Goal: Obtain resource: Obtain resource

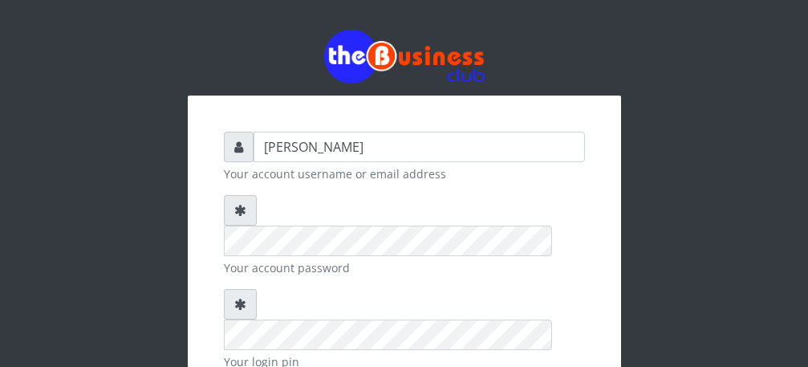
type input "[PERSON_NAME]"
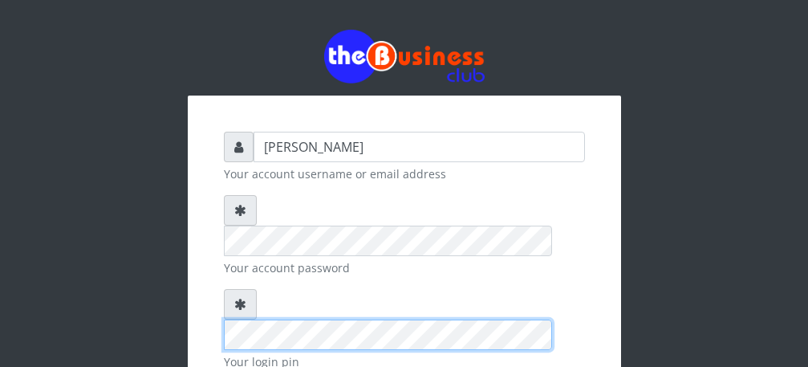
scroll to position [186, 0]
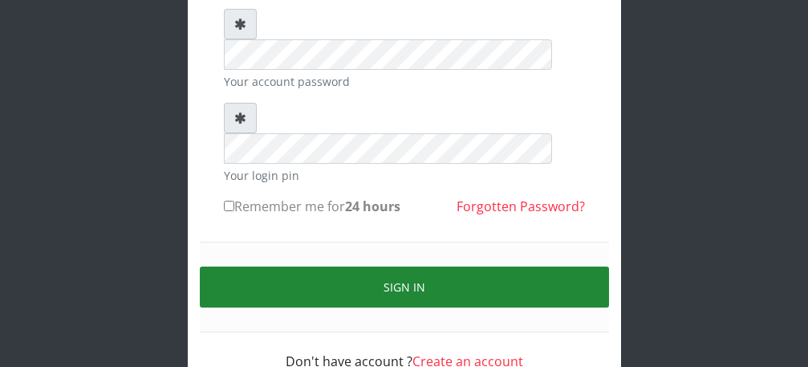
click at [423, 266] on button "Sign in" at bounding box center [404, 286] width 409 height 41
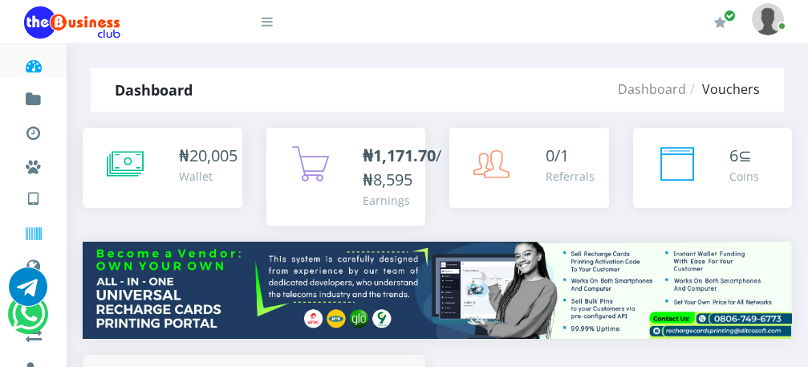
click at [26, 235] on icon at bounding box center [33, 234] width 18 height 16
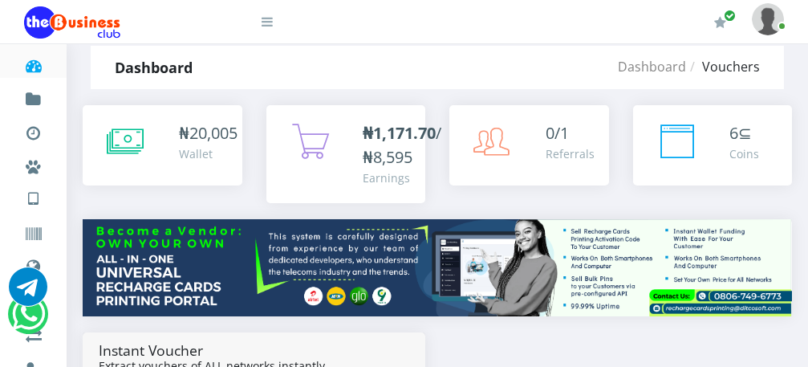
scroll to position [32, 0]
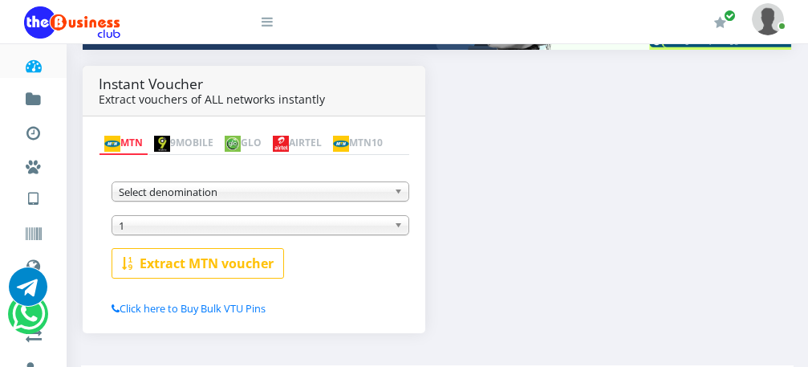
click at [401, 194] on b at bounding box center [401, 191] width 14 height 18
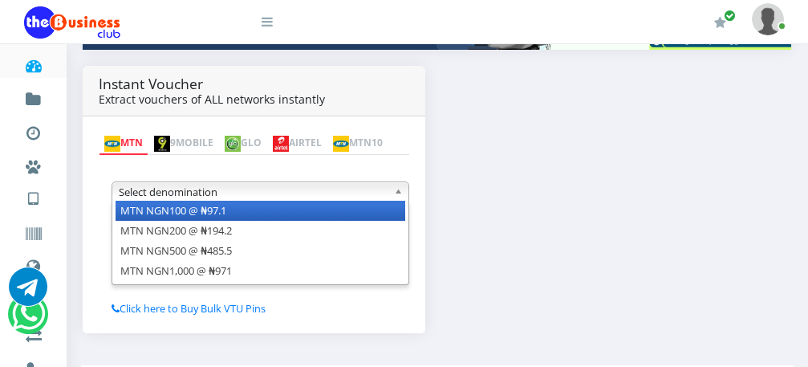
click at [359, 211] on li "MTN NGN100 @ ₦97.1" at bounding box center [261, 211] width 290 height 20
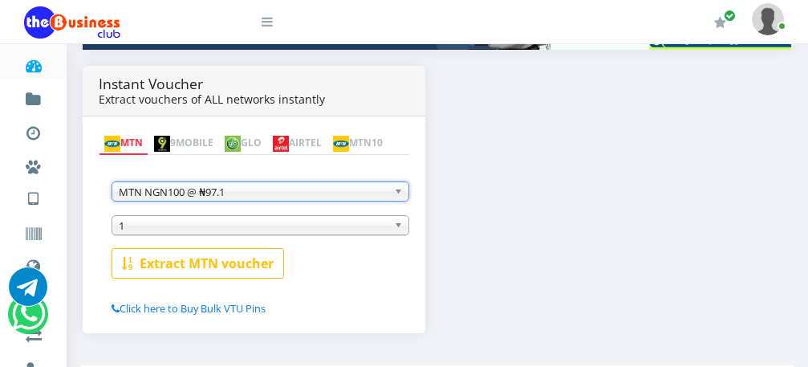
click at [343, 225] on span "1" at bounding box center [253, 225] width 269 height 19
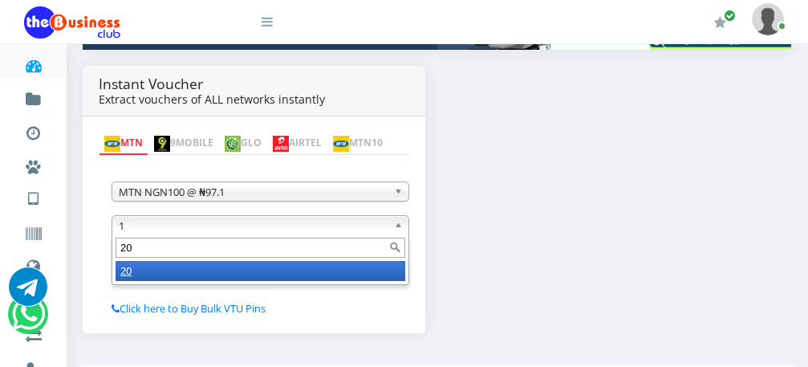
type input "20"
click at [281, 274] on li "20" at bounding box center [261, 271] width 290 height 20
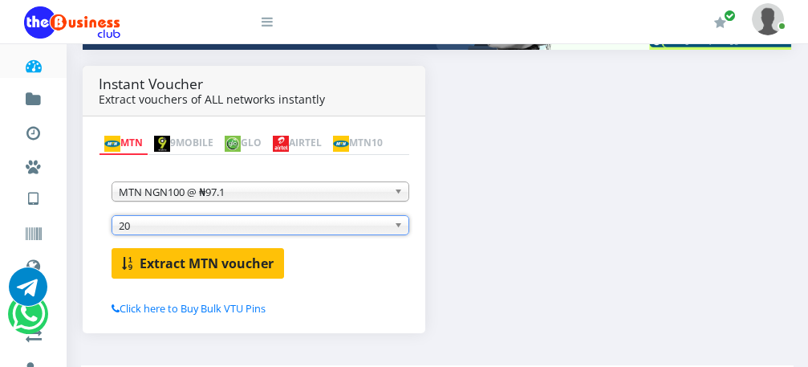
click at [212, 269] on b "Extract MTN voucher" at bounding box center [207, 263] width 134 height 18
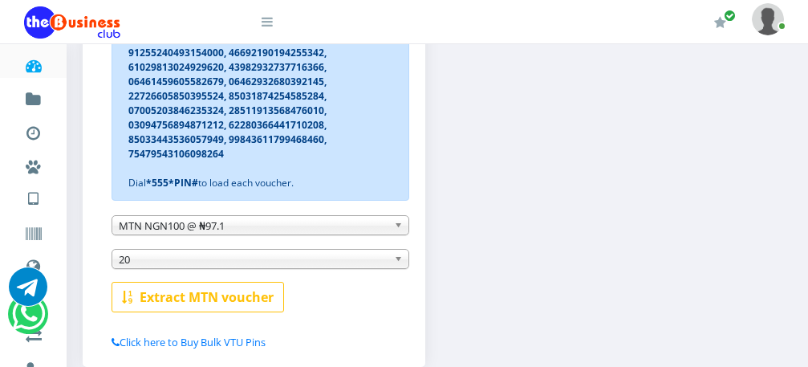
scroll to position [518, 0]
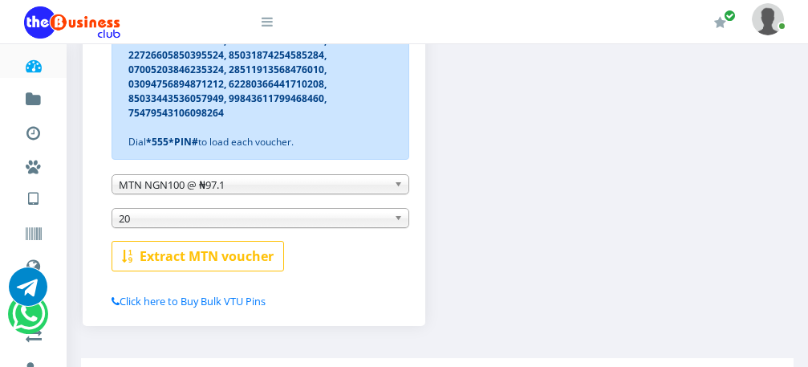
click at [398, 188] on b at bounding box center [401, 184] width 14 height 18
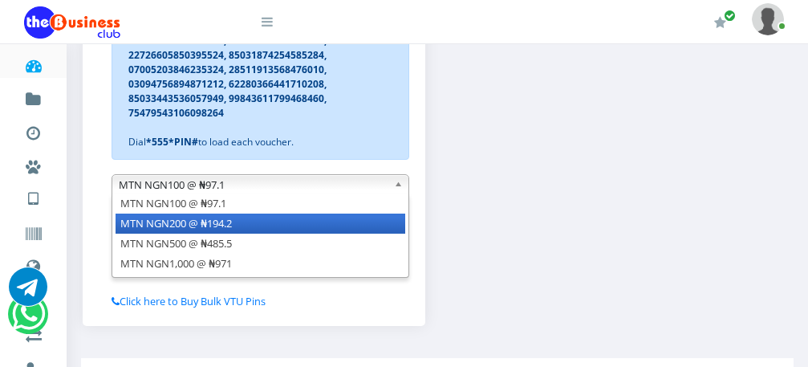
click at [370, 225] on li "MTN NGN200 @ ₦194.2" at bounding box center [261, 223] width 290 height 20
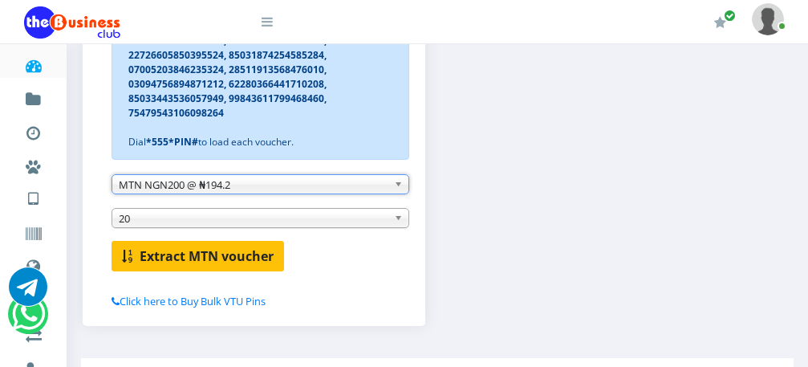
click at [254, 262] on b "Extract MTN voucher" at bounding box center [207, 256] width 134 height 18
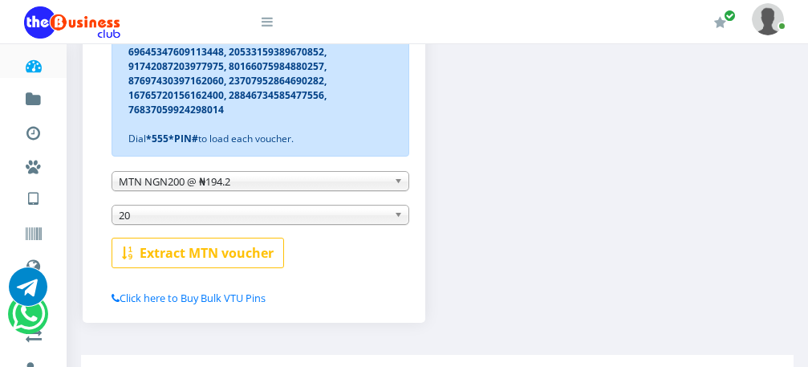
scroll to position [457, 0]
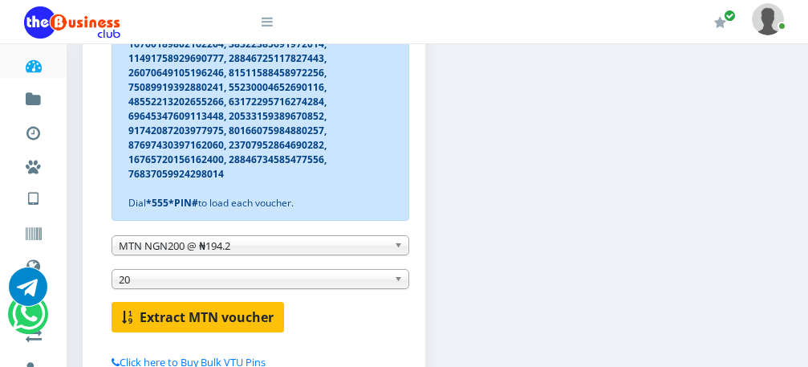
click at [197, 315] on b "Extract MTN voucher" at bounding box center [207, 317] width 134 height 18
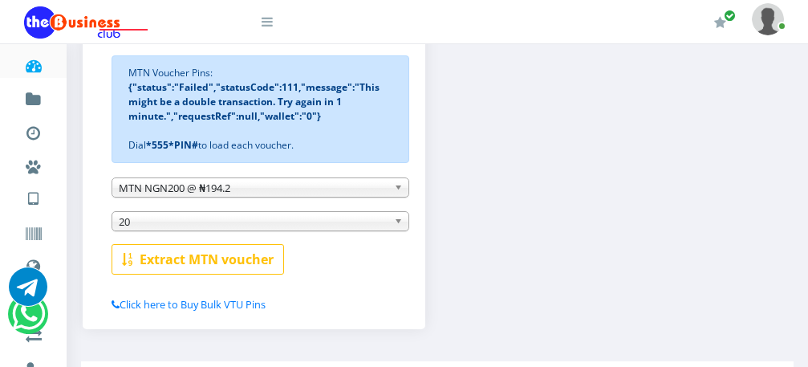
scroll to position [403, 0]
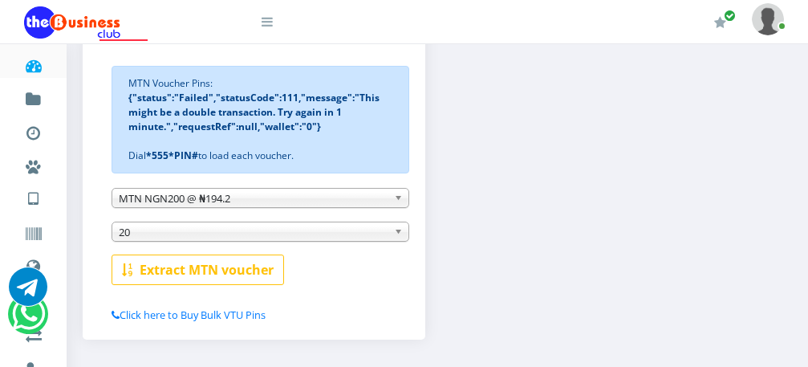
click at [399, 200] on b at bounding box center [401, 198] width 14 height 18
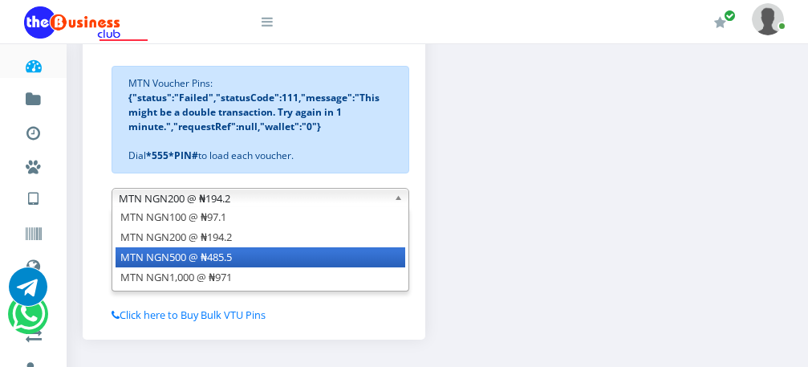
click at [351, 259] on li "MTN NGN500 @ ₦485.5" at bounding box center [261, 257] width 290 height 20
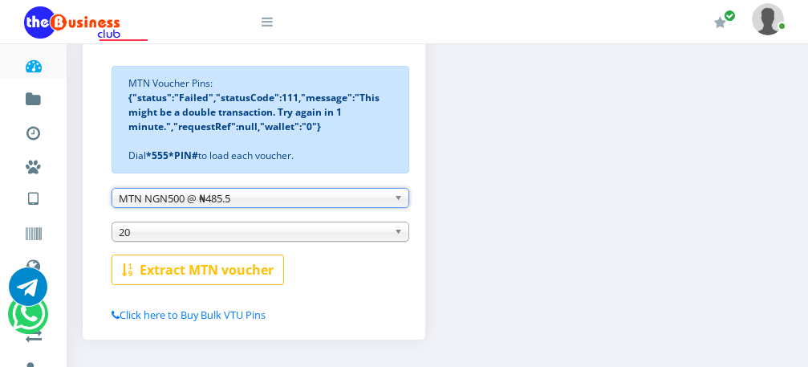
click at [397, 235] on b at bounding box center [401, 231] width 14 height 18
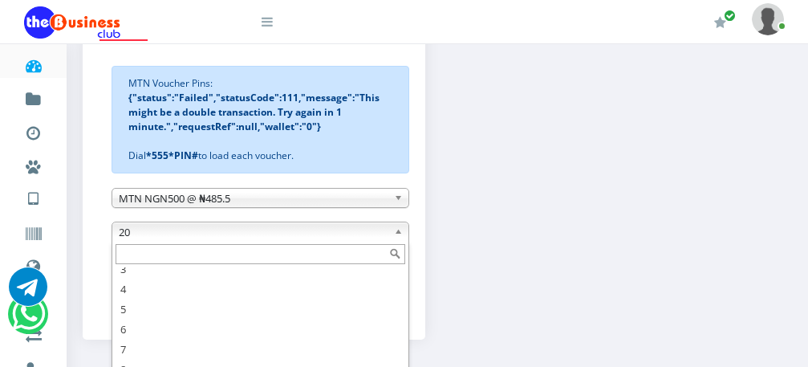
scroll to position [40, 0]
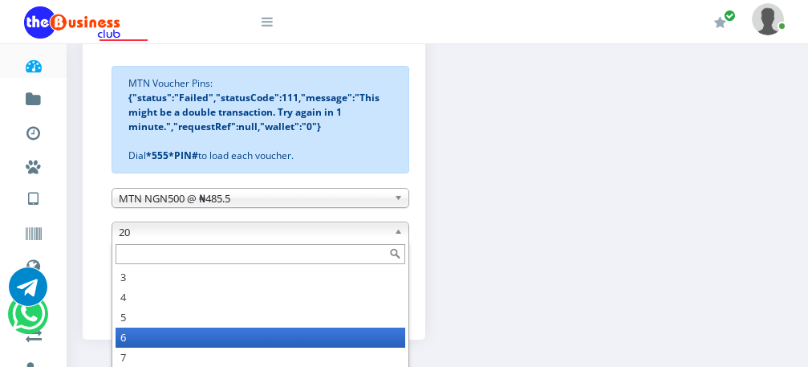
click at [308, 337] on li "6" at bounding box center [261, 337] width 290 height 20
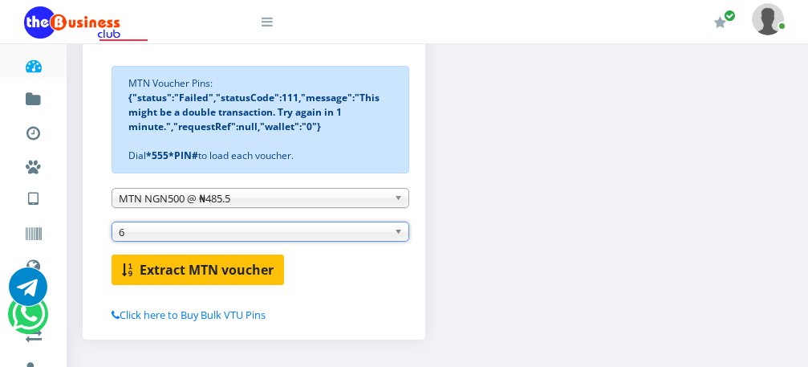
click at [242, 275] on b "Extract MTN voucher" at bounding box center [207, 270] width 134 height 18
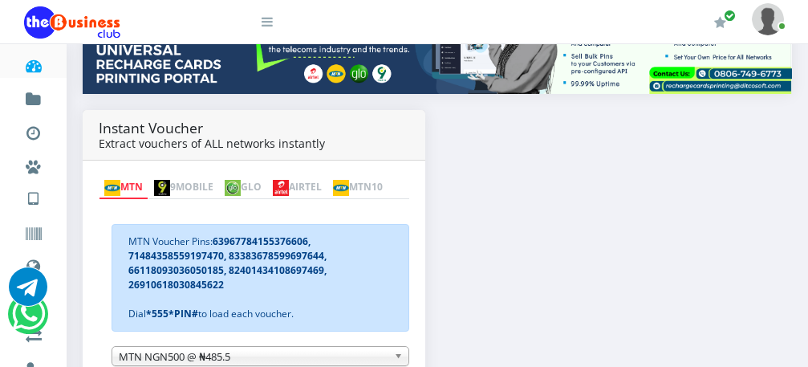
scroll to position [246, 0]
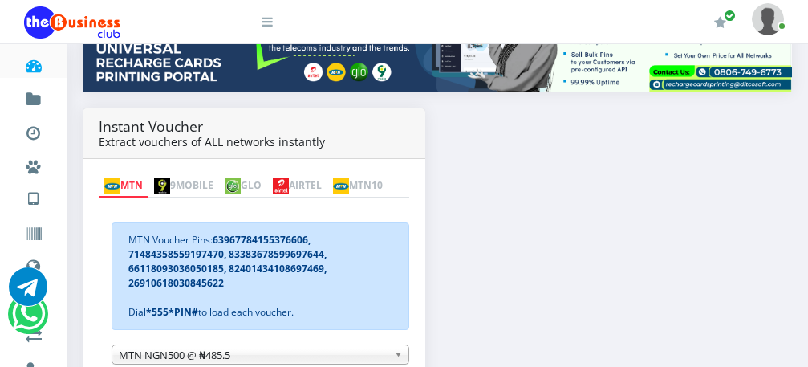
click at [318, 175] on link "AIRTEL" at bounding box center [297, 186] width 60 height 22
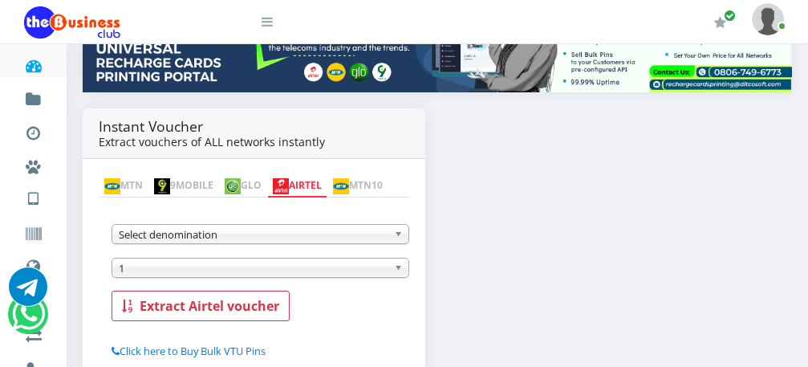
click at [382, 234] on span "Select denomination" at bounding box center [253, 234] width 269 height 19
click at [397, 235] on b at bounding box center [401, 234] width 14 height 18
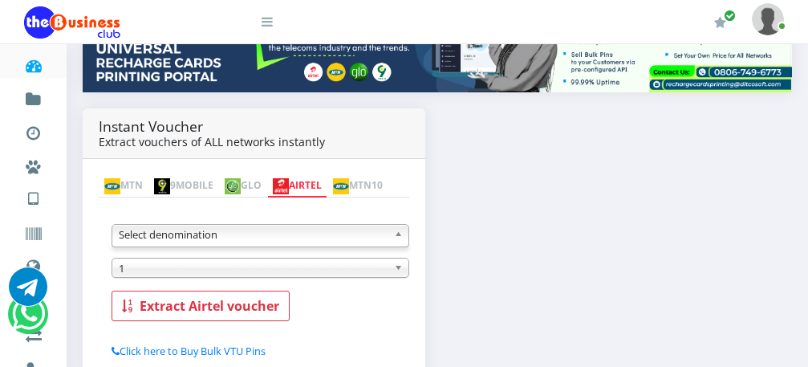
click at [397, 235] on b at bounding box center [401, 234] width 14 height 18
click at [323, 175] on link "AIRTEL" at bounding box center [297, 186] width 60 height 22
click at [397, 232] on b at bounding box center [401, 234] width 14 height 18
click at [241, 178] on img at bounding box center [233, 186] width 16 height 16
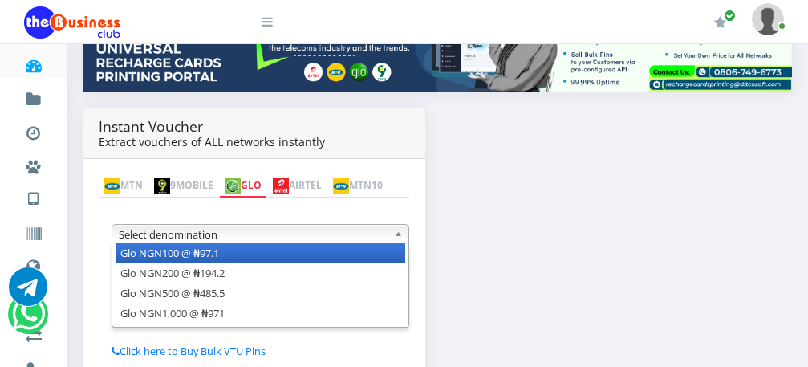
click at [373, 240] on span "Select denomination" at bounding box center [253, 234] width 269 height 19
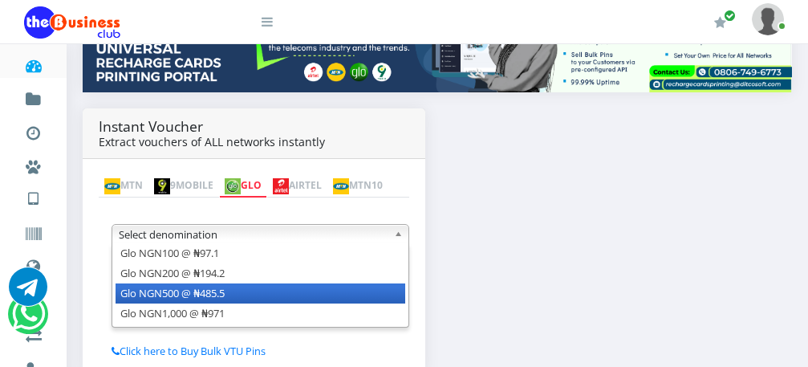
click at [345, 299] on li "Glo NGN500 @ ₦485.5" at bounding box center [261, 293] width 290 height 20
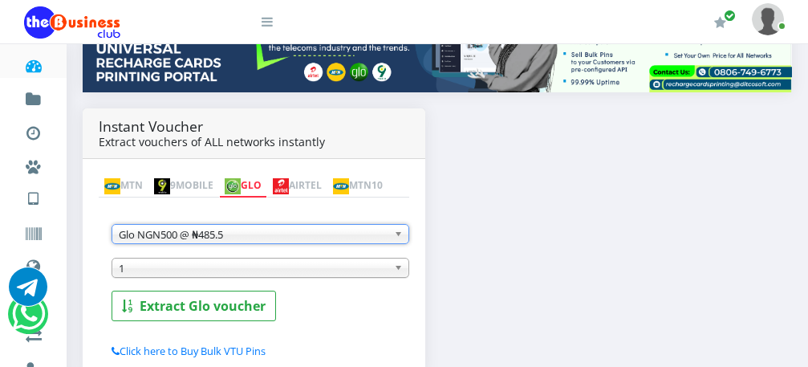
click at [230, 278] on span "1" at bounding box center [253, 267] width 269 height 19
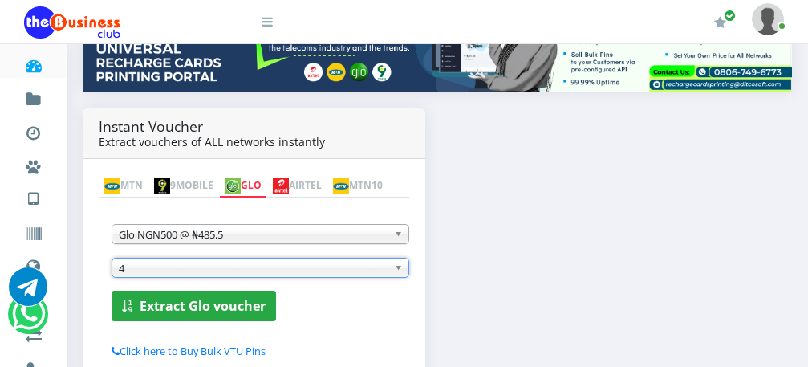
click at [207, 312] on b "Extract Glo voucher" at bounding box center [203, 306] width 126 height 18
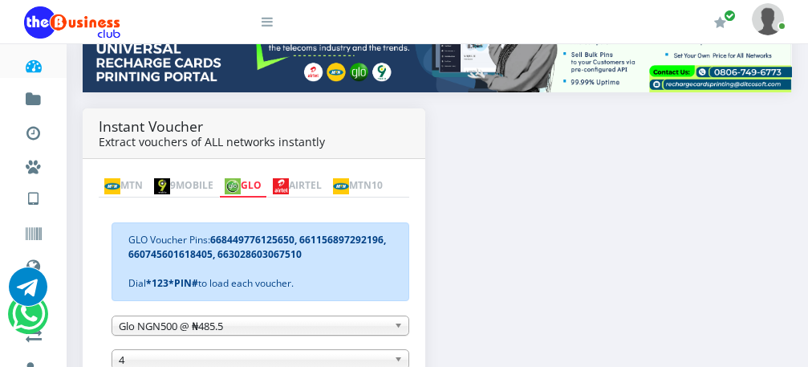
click at [289, 178] on img at bounding box center [281, 186] width 16 height 16
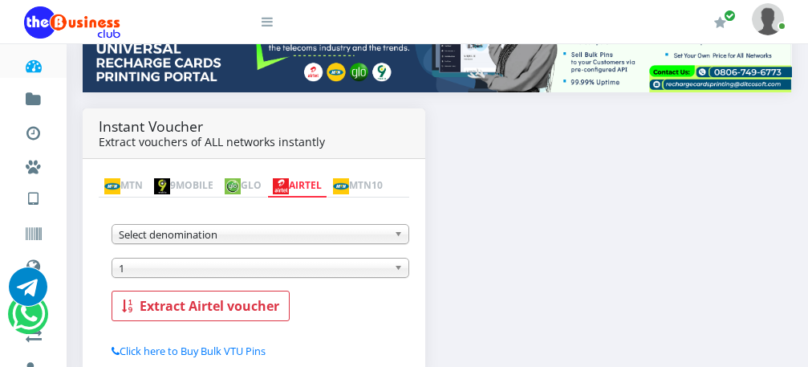
click at [395, 241] on b at bounding box center [401, 234] width 14 height 18
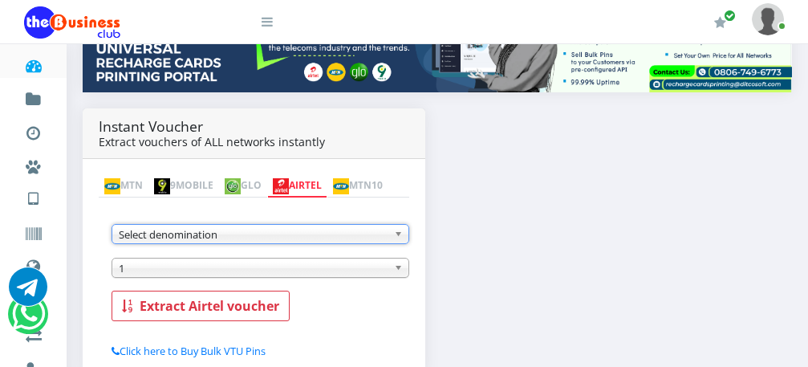
click at [395, 241] on b at bounding box center [401, 234] width 14 height 18
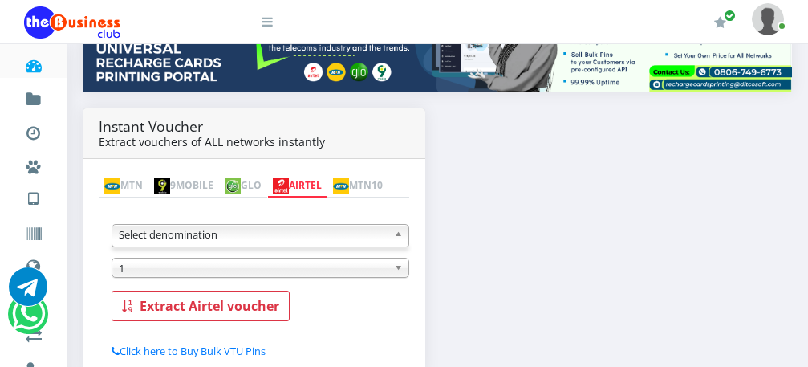
click at [395, 241] on b at bounding box center [401, 234] width 14 height 18
click at [396, 241] on b at bounding box center [401, 234] width 14 height 18
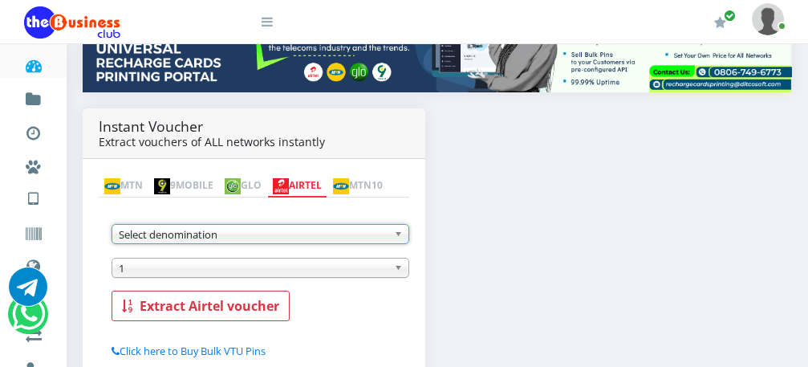
click at [396, 241] on b at bounding box center [401, 234] width 14 height 18
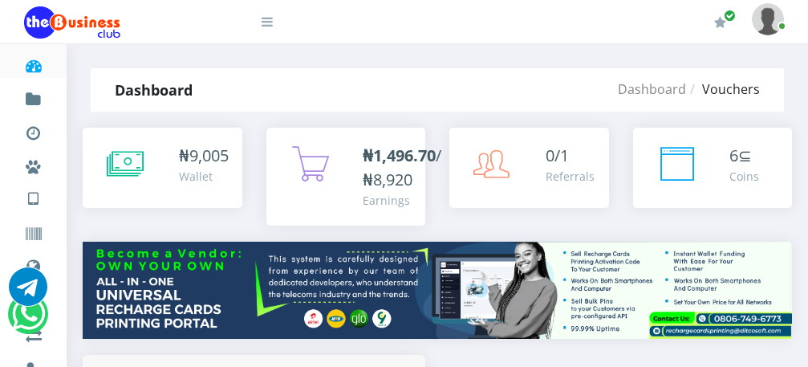
scroll to position [289, 0]
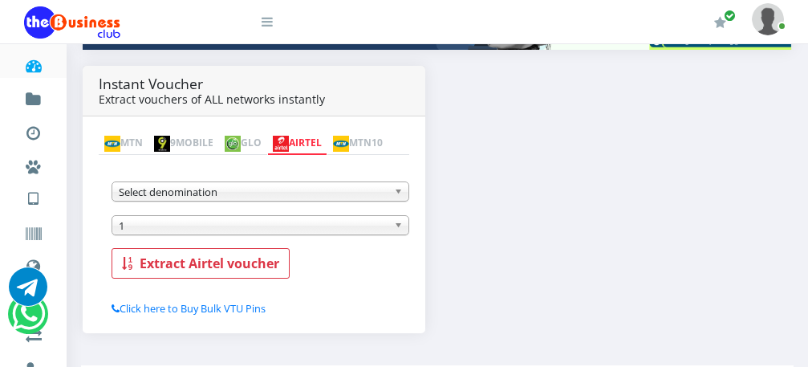
click at [319, 132] on link "AIRTEL" at bounding box center [297, 143] width 60 height 22
click at [399, 193] on b at bounding box center [401, 191] width 14 height 18
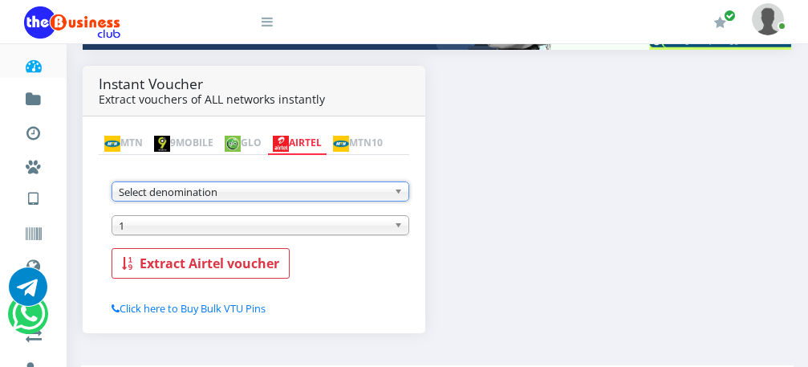
click at [399, 193] on b at bounding box center [401, 191] width 14 height 18
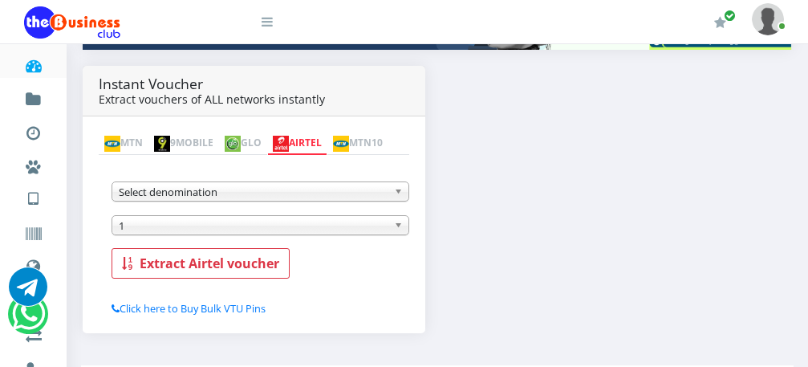
click at [390, 195] on link "Select denomination" at bounding box center [261, 191] width 298 height 20
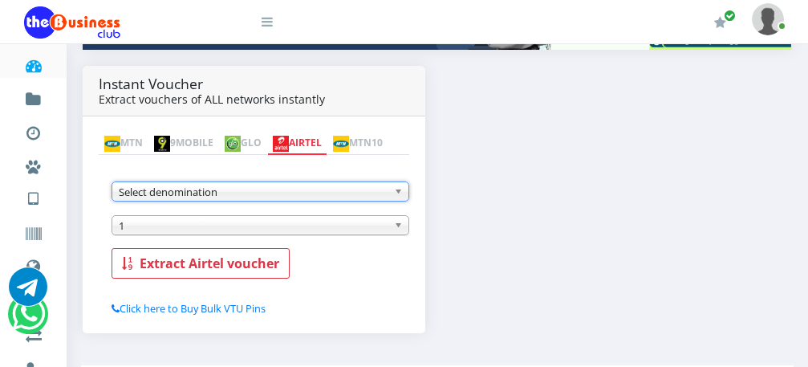
click at [390, 195] on link "Select denomination" at bounding box center [261, 191] width 298 height 20
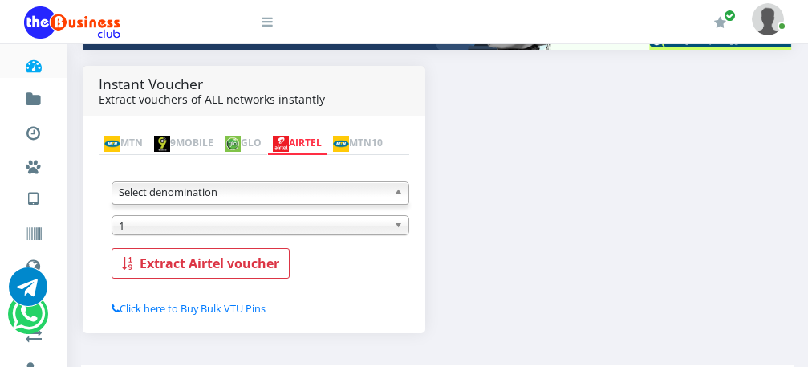
click at [390, 195] on link "Select denomination" at bounding box center [261, 191] width 298 height 20
